Goal: Navigation & Orientation: Find specific page/section

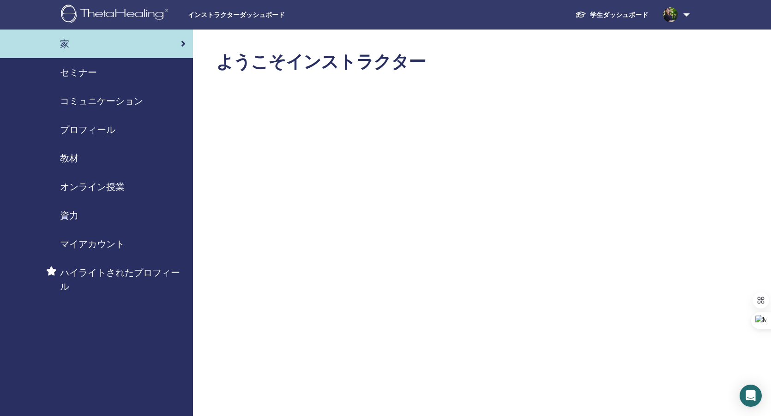
click at [107, 72] on div "セミナー" at bounding box center [96, 73] width 178 height 14
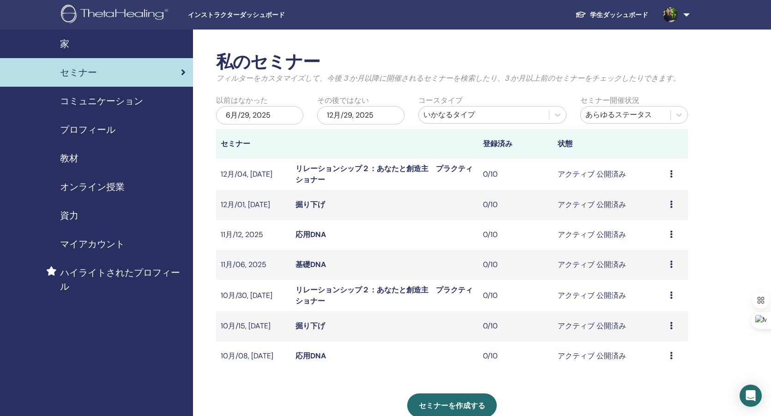
click at [311, 355] on link "応用DNA" at bounding box center [310, 356] width 30 height 10
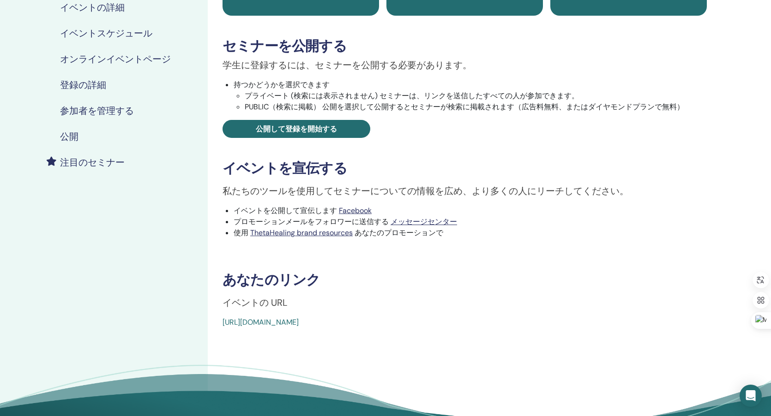
scroll to position [127, 0]
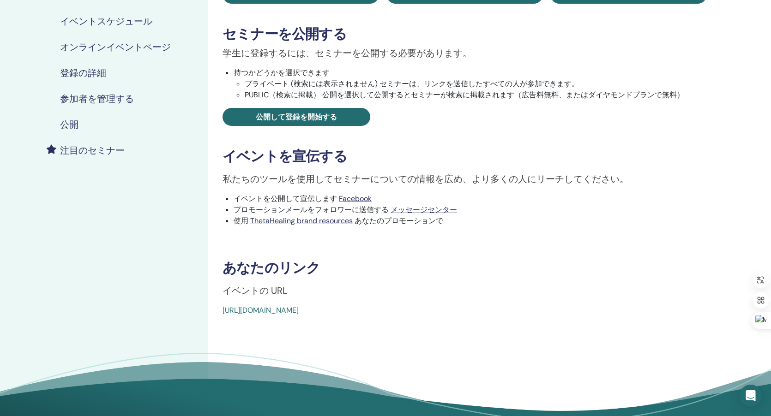
click at [299, 313] on link "https://www.thetahealing.com/seminar-378741-details.html" at bounding box center [260, 310] width 76 height 10
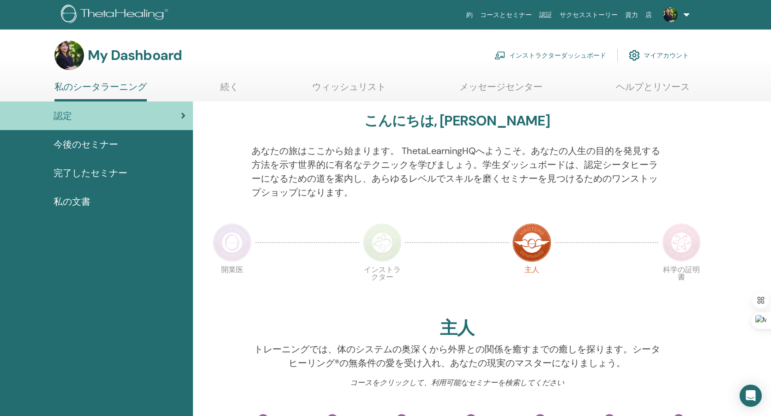
click at [578, 55] on link "インストラクターダッシュボード" at bounding box center [550, 55] width 112 height 20
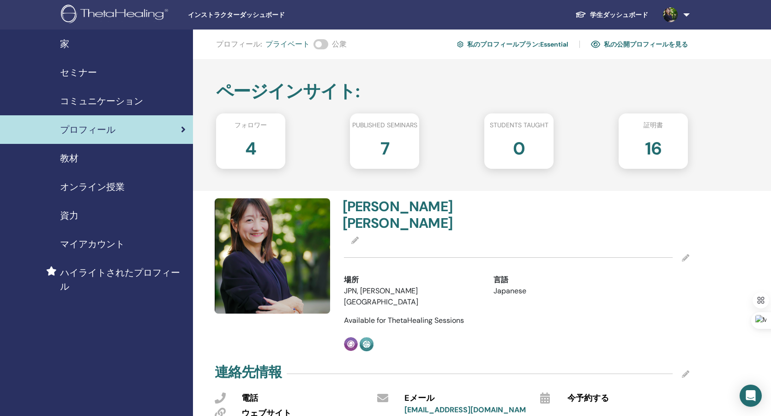
click at [655, 45] on link "私の公開プロフィールを見る" at bounding box center [639, 44] width 97 height 15
